Goal: Task Accomplishment & Management: Manage account settings

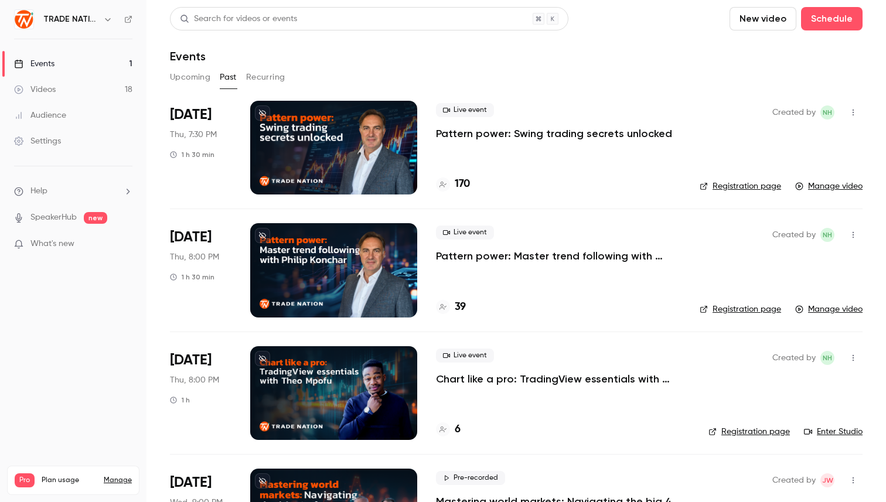
click at [190, 77] on button "Upcoming" at bounding box center [190, 77] width 40 height 19
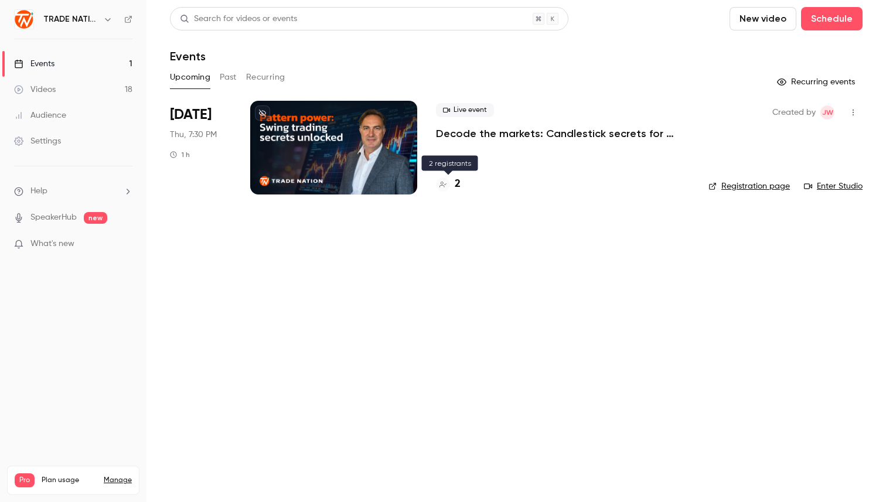
click at [456, 184] on h4 "2" at bounding box center [458, 184] width 6 height 16
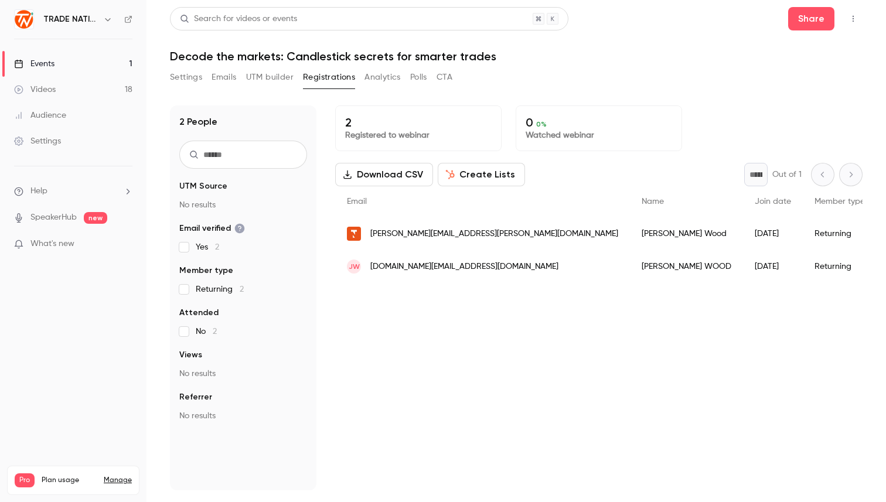
click at [181, 76] on button "Settings" at bounding box center [186, 77] width 32 height 19
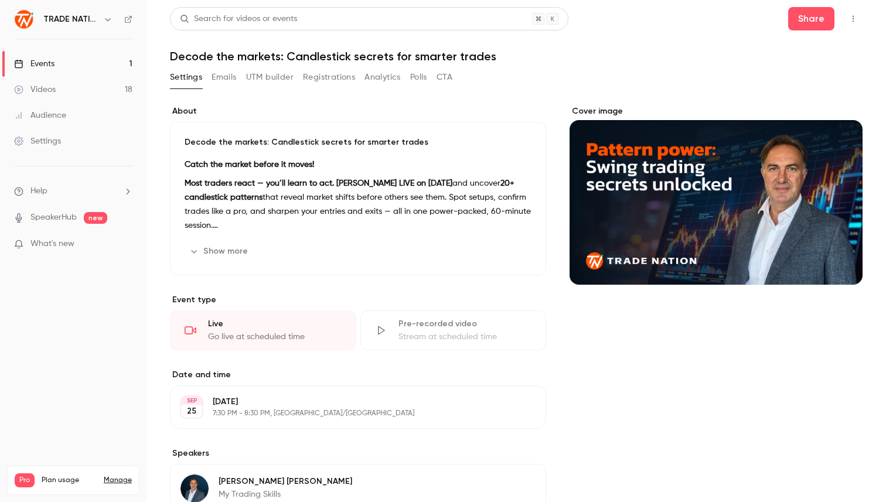
click at [225, 251] on button "Show more" at bounding box center [220, 251] width 70 height 19
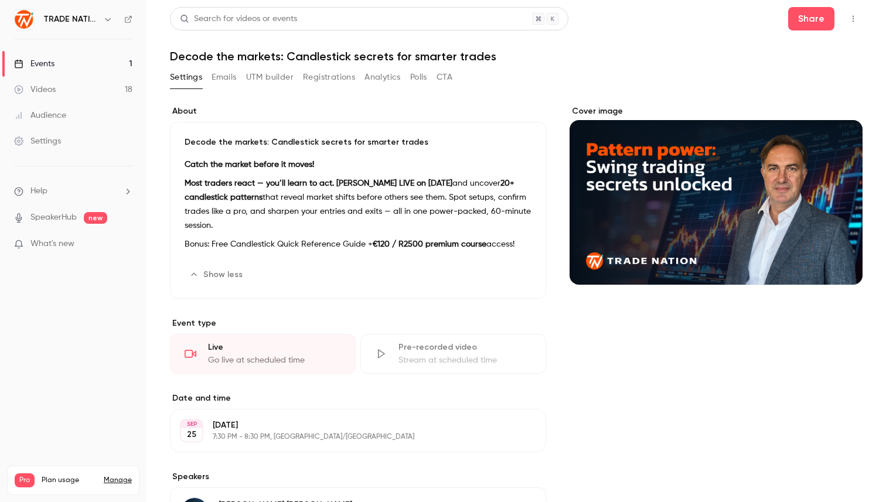
click at [222, 83] on button "Emails" at bounding box center [224, 77] width 25 height 19
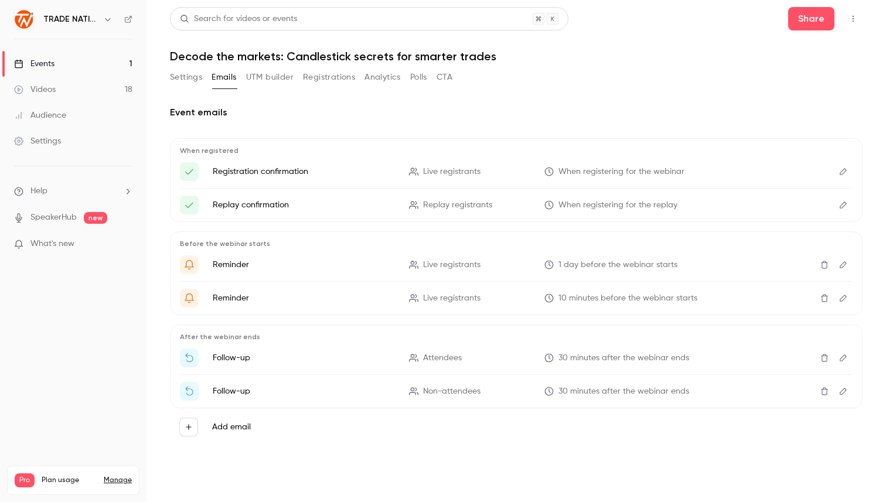
click at [179, 75] on button "Settings" at bounding box center [186, 77] width 32 height 19
